Goal: Information Seeking & Learning: Learn about a topic

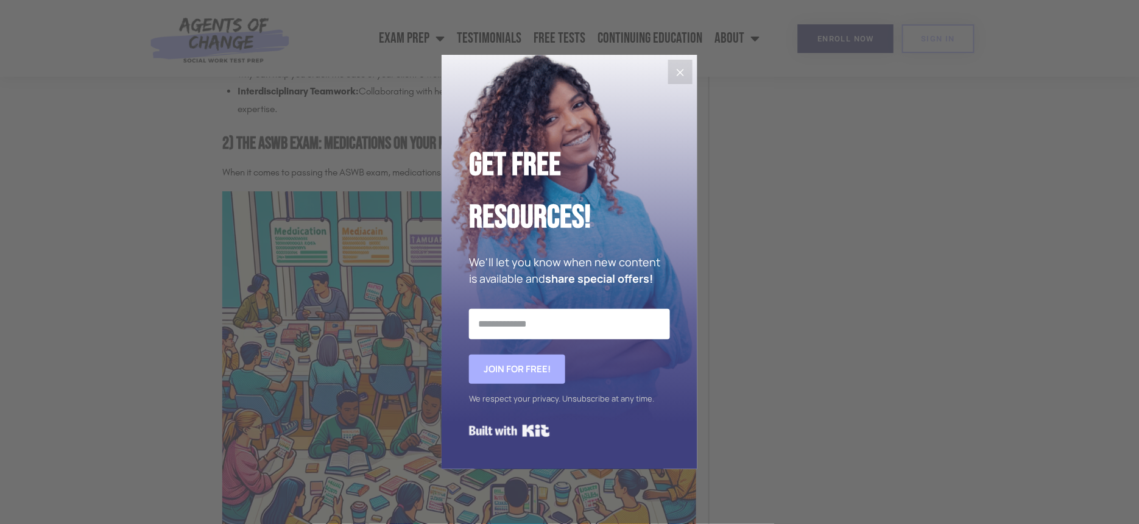
scroll to position [1407, 0]
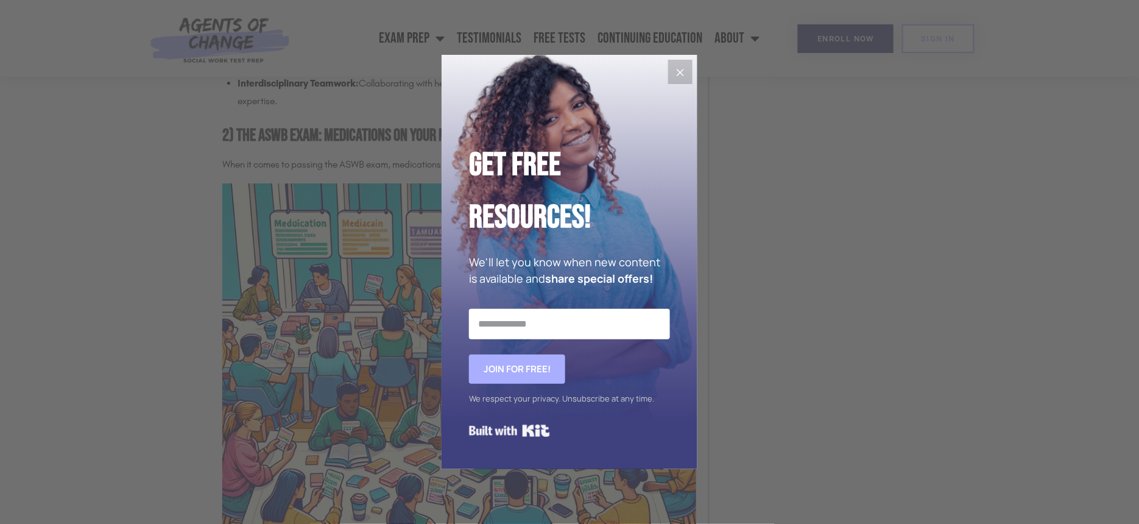
click at [688, 66] on icon "Close" at bounding box center [680, 72] width 15 height 15
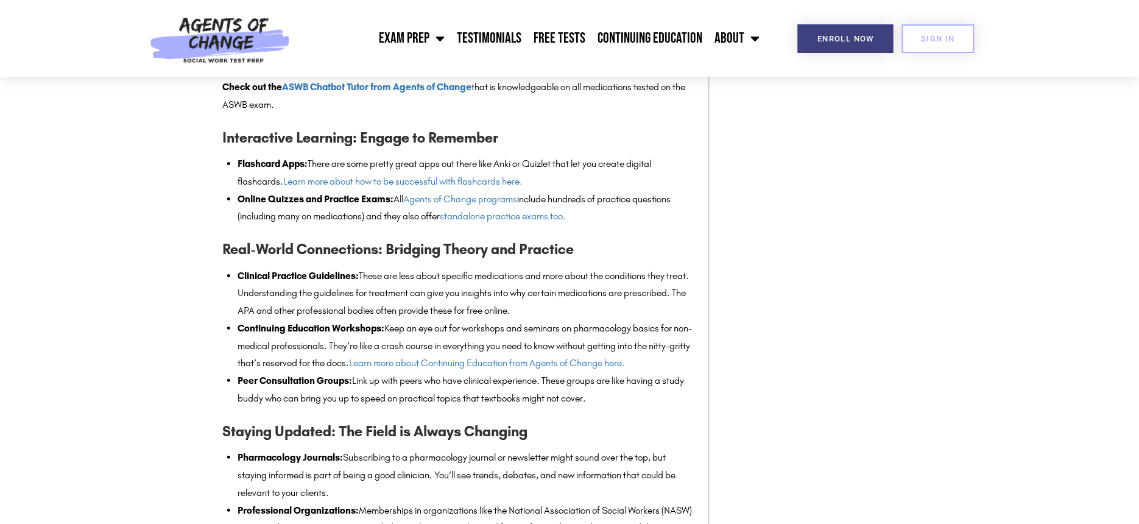
scroll to position [3204, 0]
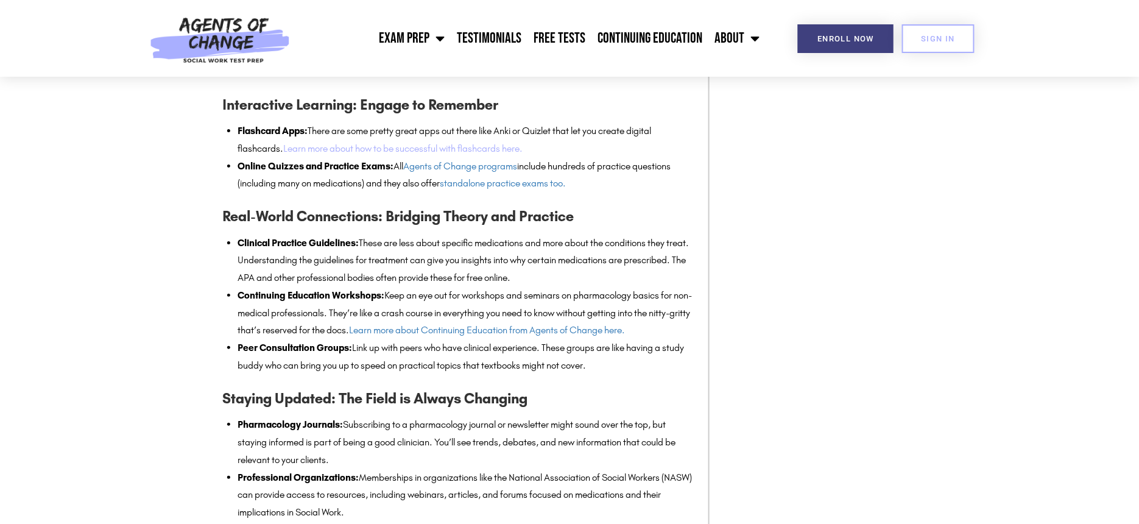
click at [404, 154] on link "Learn more about how to be successful with flashcards here." at bounding box center [402, 149] width 239 height 12
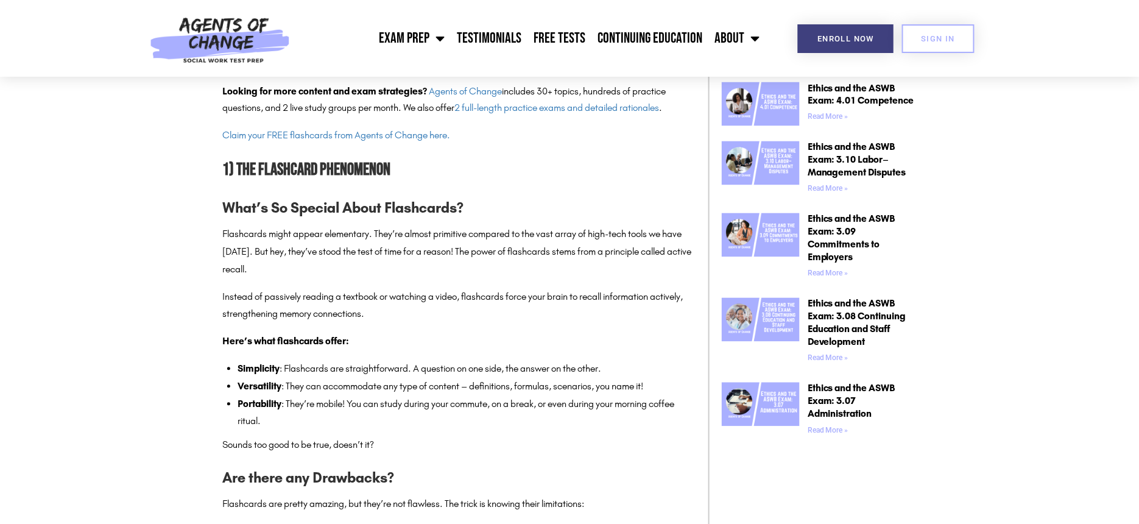
scroll to position [728, 0]
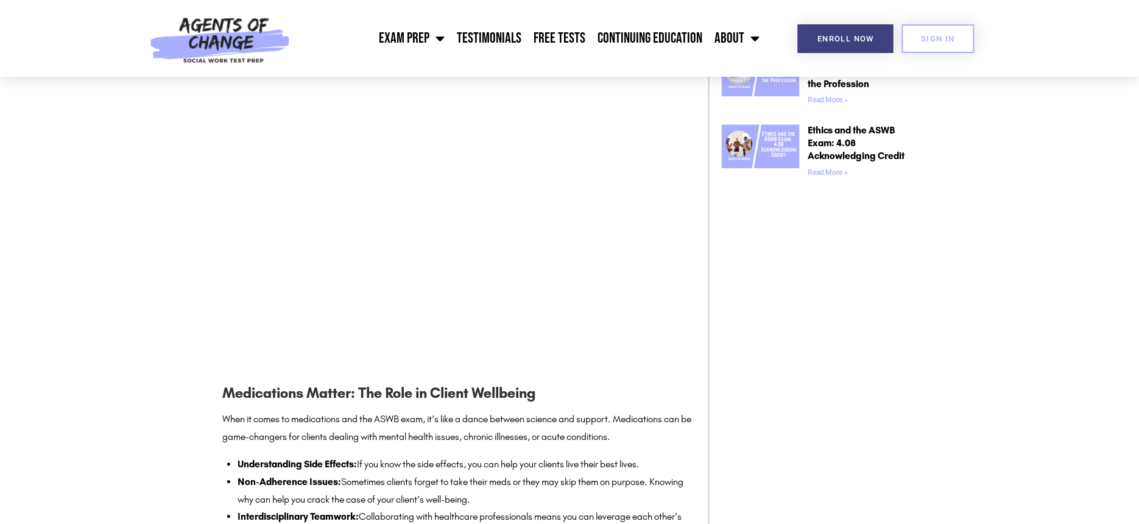
scroll to position [1299, 0]
